Goal: Task Accomplishment & Management: Use online tool/utility

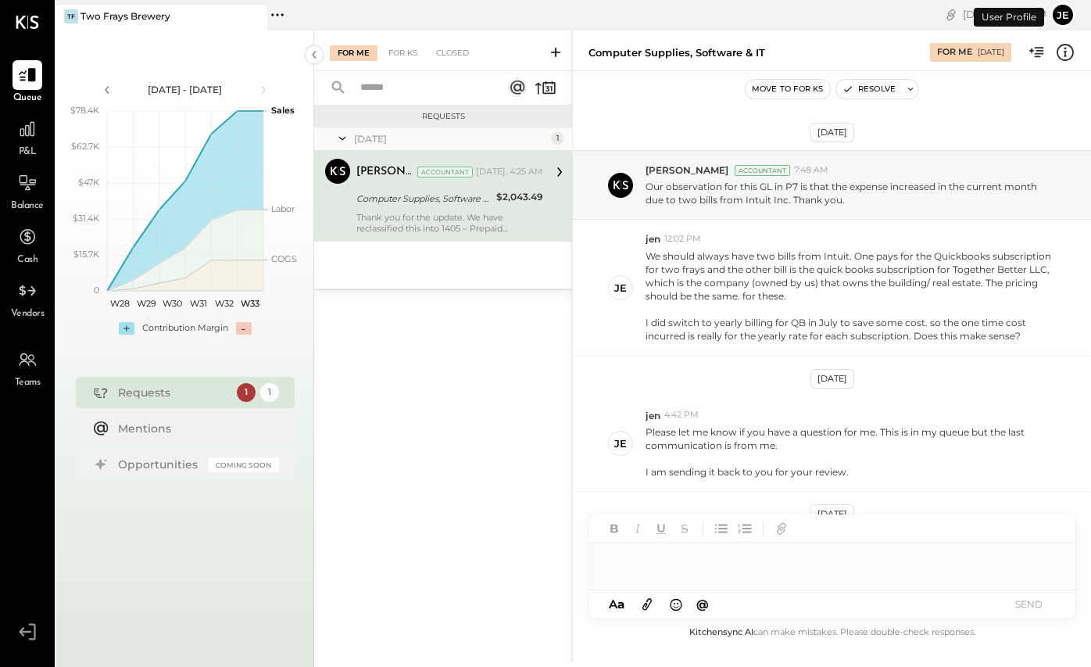
scroll to position [94, 0]
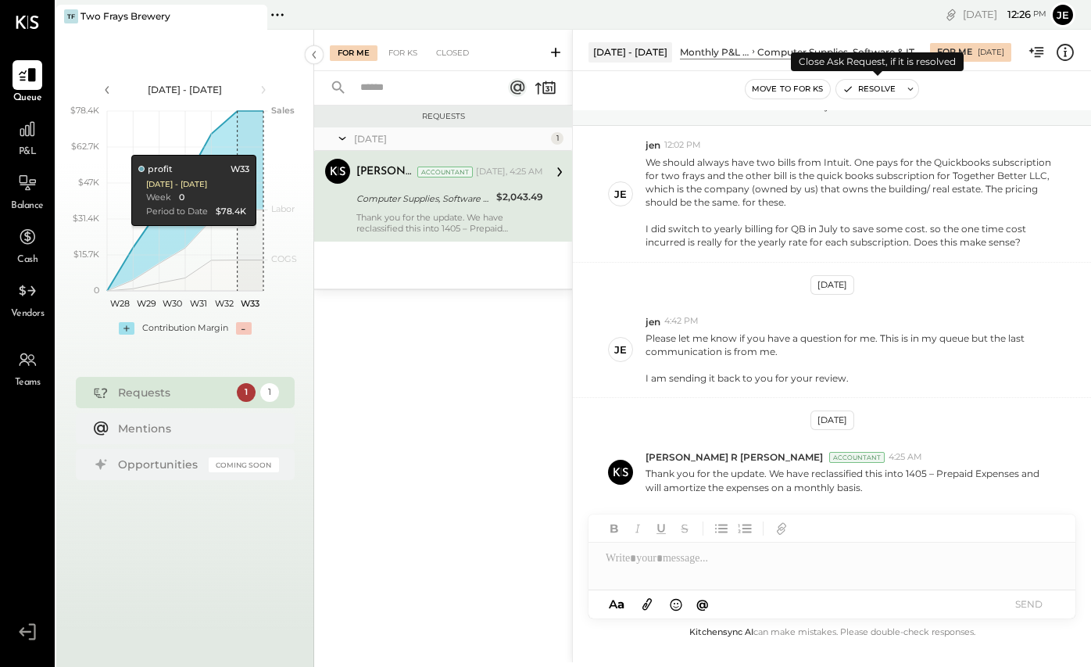
click at [911, 90] on icon at bounding box center [910, 89] width 5 height 3
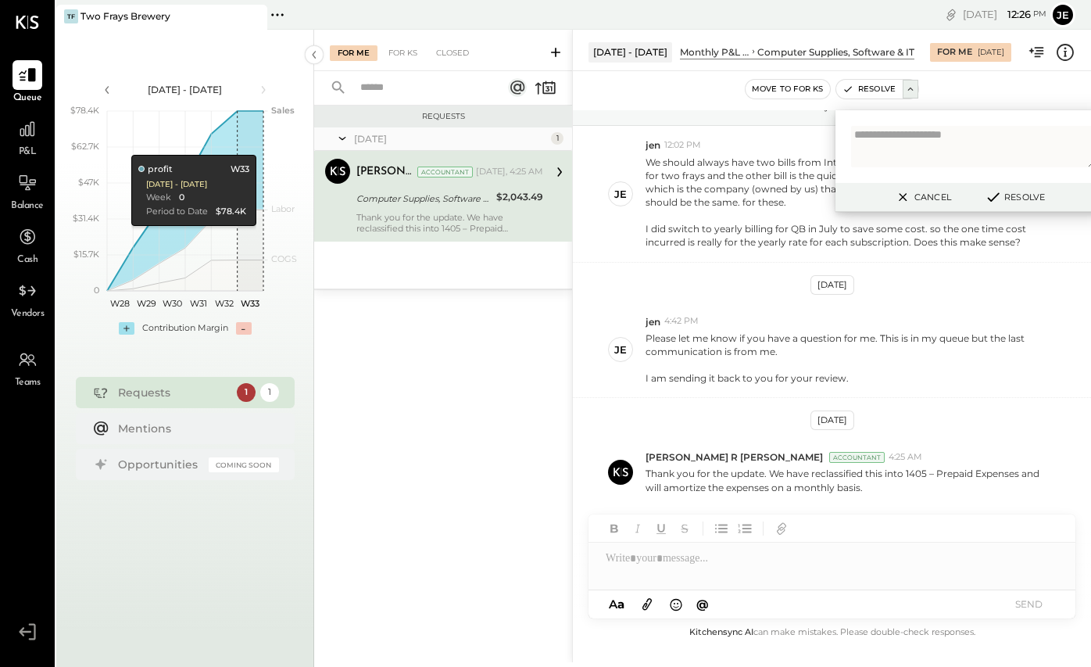
click at [1011, 195] on button "Resolve" at bounding box center [1014, 197] width 70 height 19
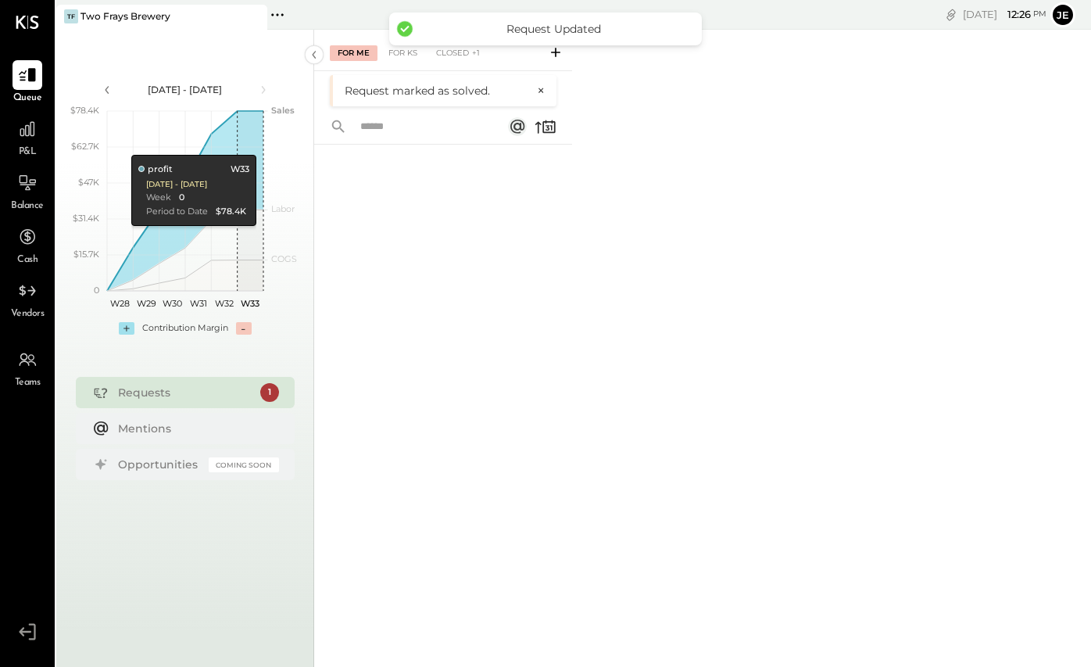
click at [554, 57] on icon at bounding box center [556, 53] width 16 height 16
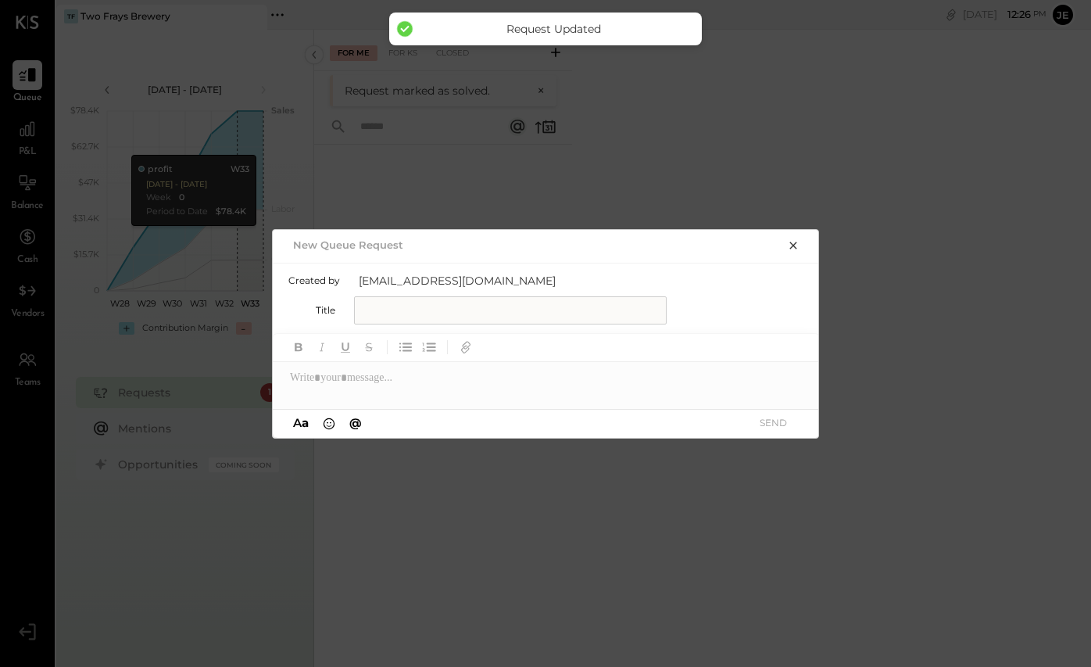
click at [467, 318] on input "text" at bounding box center [510, 310] width 313 height 28
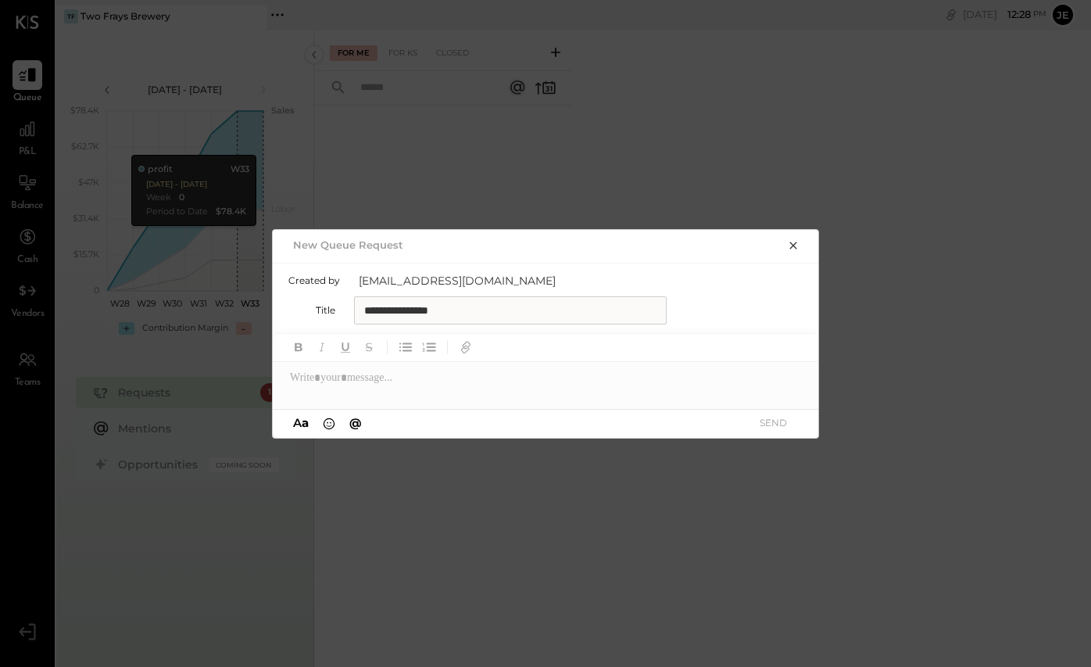
type input "**********"
click at [381, 381] on div at bounding box center [546, 377] width 547 height 31
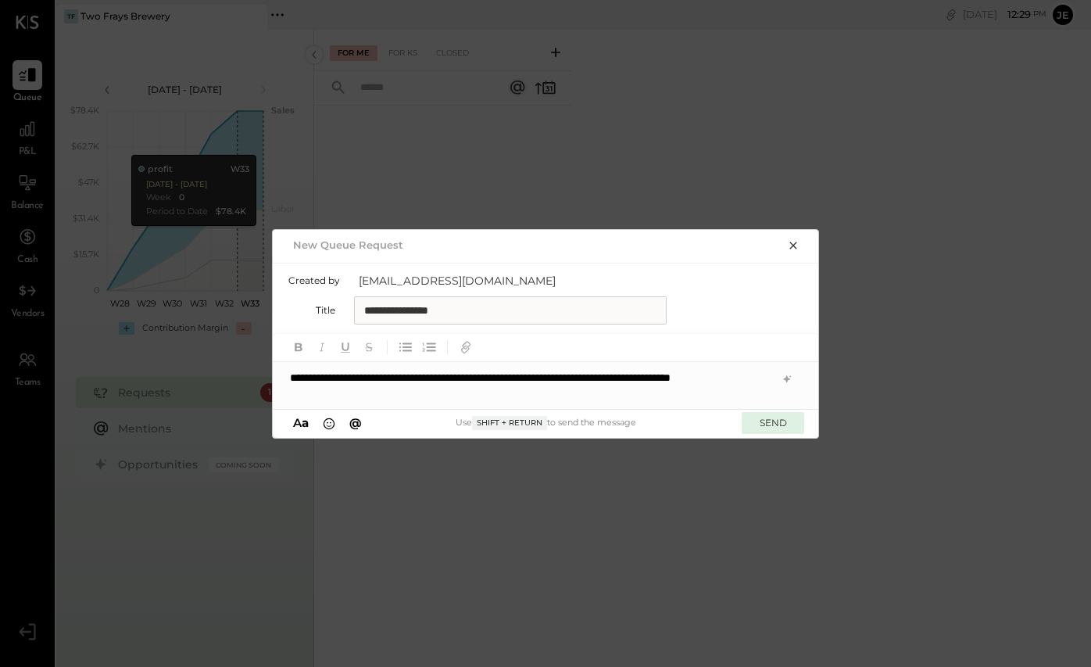
click at [772, 417] on button "SEND" at bounding box center [773, 422] width 63 height 21
